Goal: Transaction & Acquisition: Purchase product/service

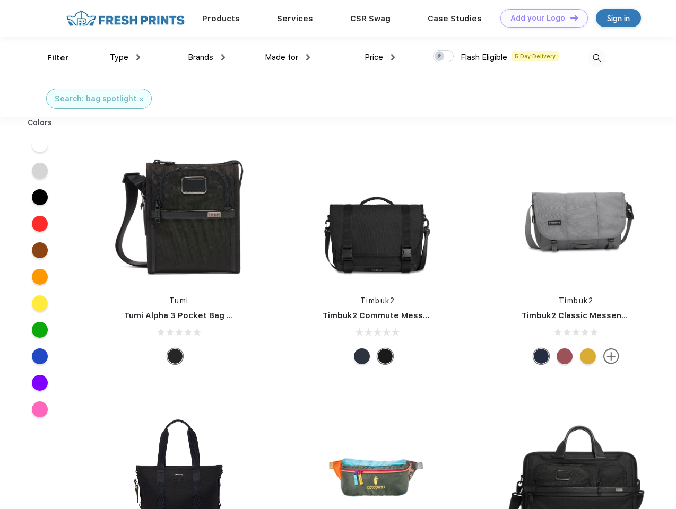
click at [540, 18] on link "Add your Logo Design Tool" at bounding box center [544, 18] width 88 height 19
click at [0, 0] on div "Design Tool" at bounding box center [0, 0] width 0 height 0
click at [569, 18] on link "Add your Logo Design Tool" at bounding box center [544, 18] width 88 height 19
click at [51, 58] on div "Filter" at bounding box center [58, 58] width 22 height 12
click at [125, 57] on span "Type" at bounding box center [119, 58] width 19 height 10
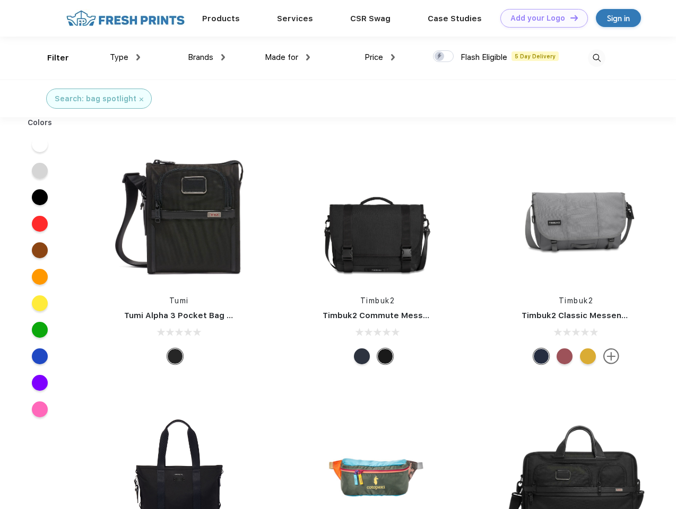
click at [206, 57] on span "Brands" at bounding box center [200, 58] width 25 height 10
click at [288, 57] on span "Made for" at bounding box center [281, 58] width 33 height 10
click at [380, 57] on span "Price" at bounding box center [373, 58] width 19 height 10
click at [443, 57] on div at bounding box center [443, 56] width 21 height 12
click at [440, 57] on input "checkbox" at bounding box center [436, 53] width 7 height 7
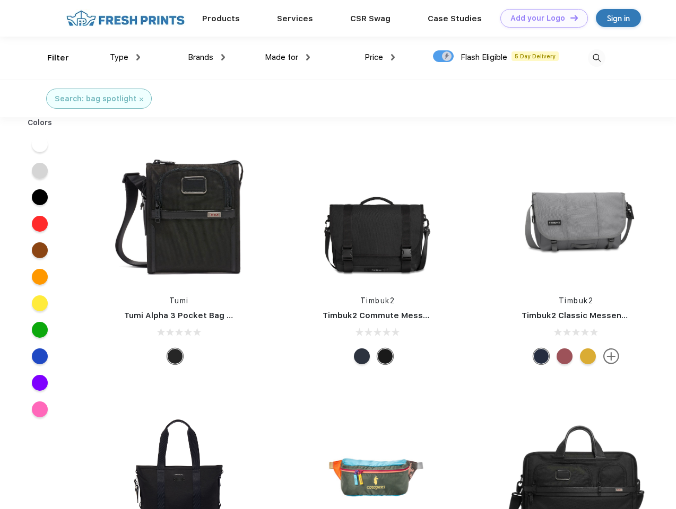
click at [596, 58] on img at bounding box center [597, 58] width 18 height 18
